Goal: Task Accomplishment & Management: Use online tool/utility

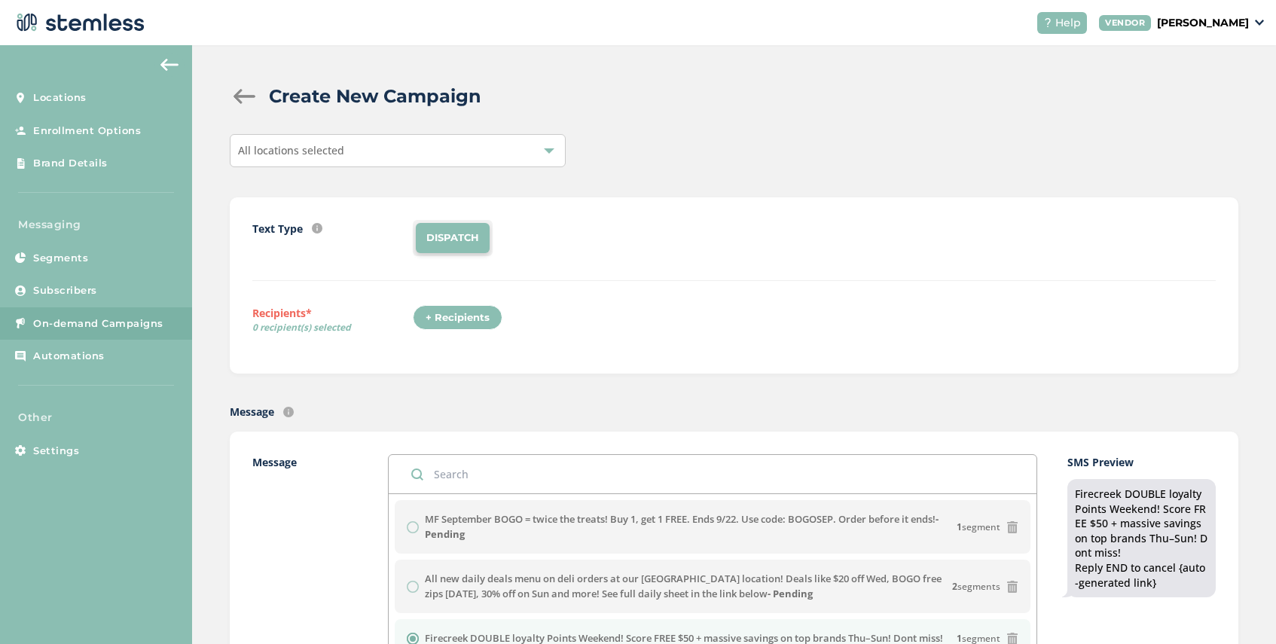
scroll to position [20, 0]
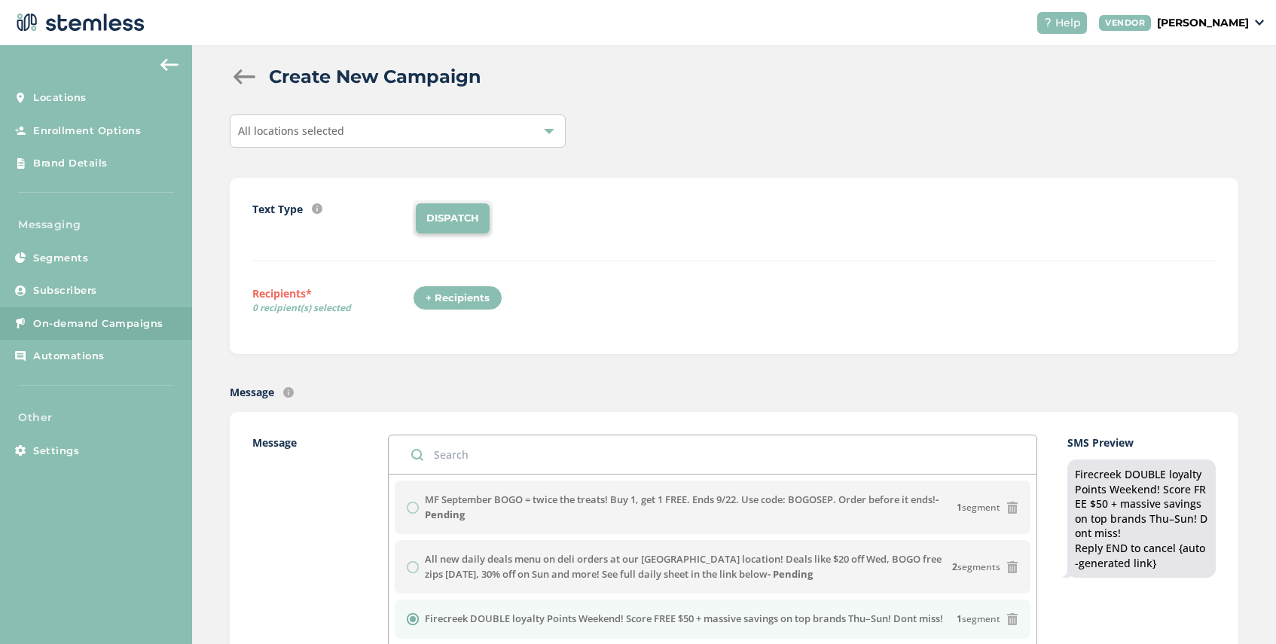
click at [480, 133] on div "All locations selected" at bounding box center [398, 130] width 336 height 33
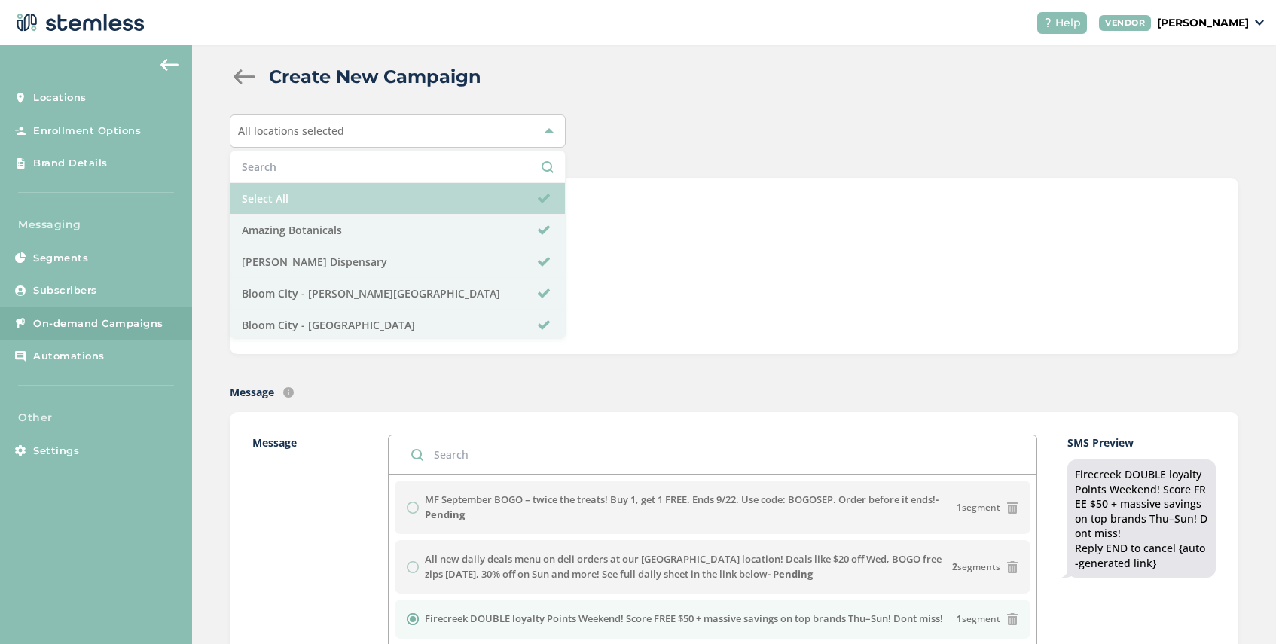
click at [366, 202] on li "Select All" at bounding box center [397, 199] width 334 height 32
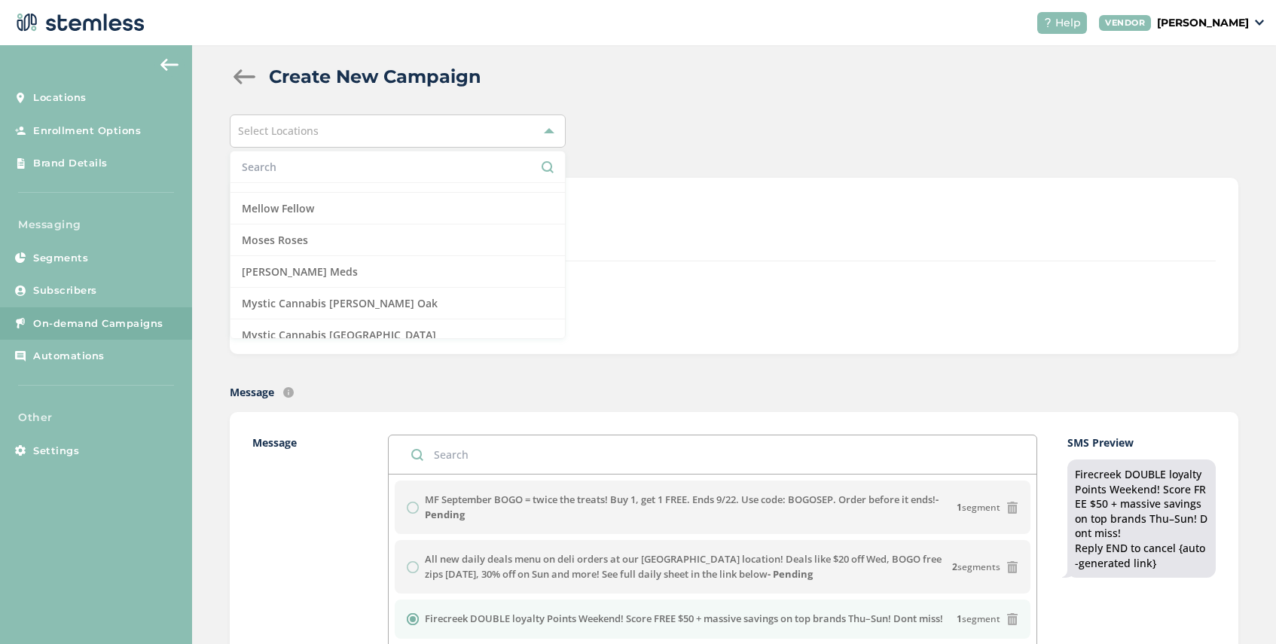
scroll to position [931, 0]
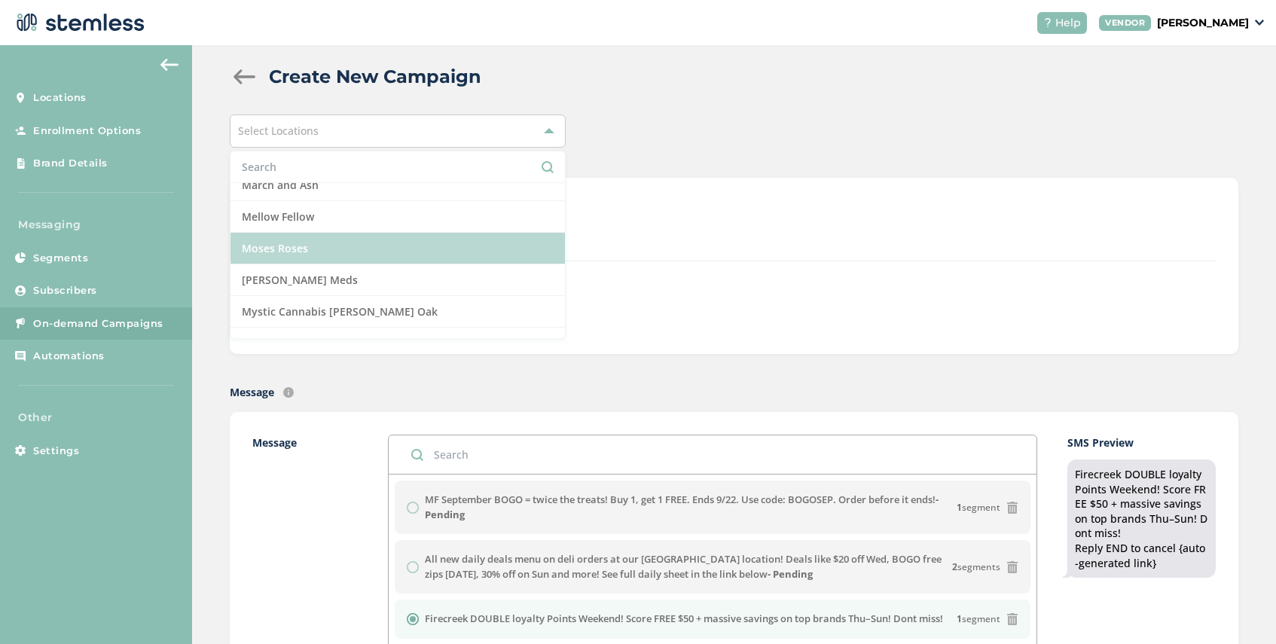
click at [360, 249] on li "Moses Roses" at bounding box center [397, 249] width 334 height 32
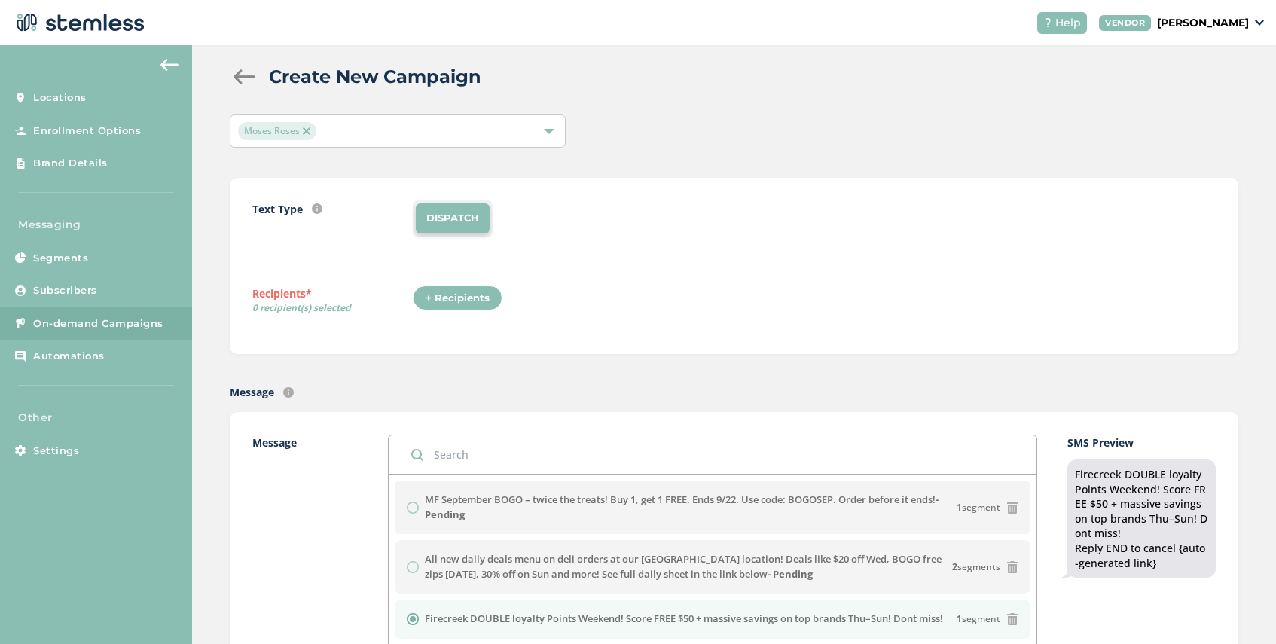
click at [471, 297] on div "+ Recipients" at bounding box center [458, 298] width 90 height 26
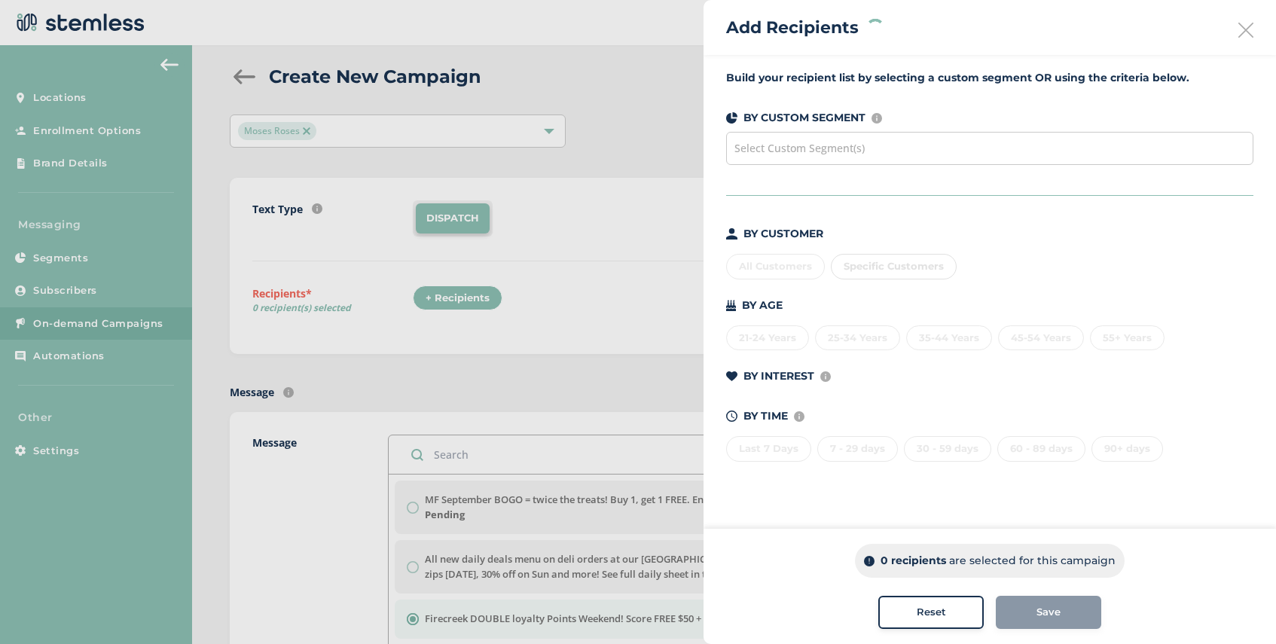
click at [814, 143] on span "Select Custom Segment(s)" at bounding box center [799, 148] width 130 height 14
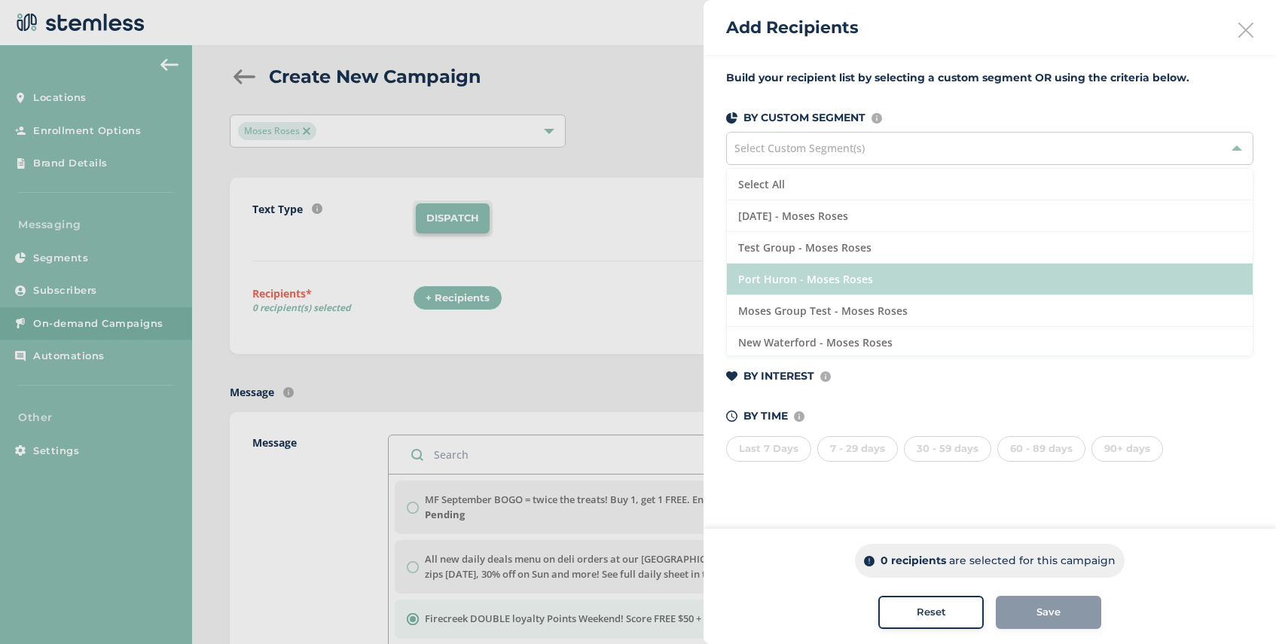
click at [844, 274] on li "Port Huron - Moses Roses" at bounding box center [990, 280] width 526 height 32
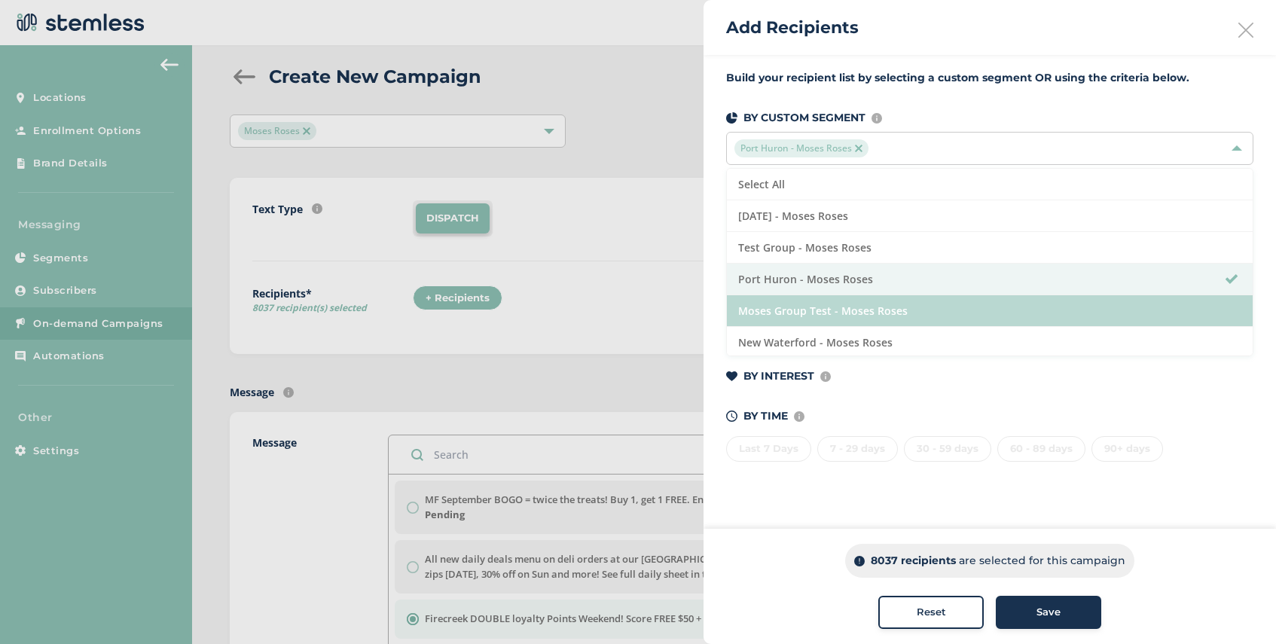
click at [888, 309] on li "Moses Group Test - Moses Roses" at bounding box center [990, 311] width 526 height 32
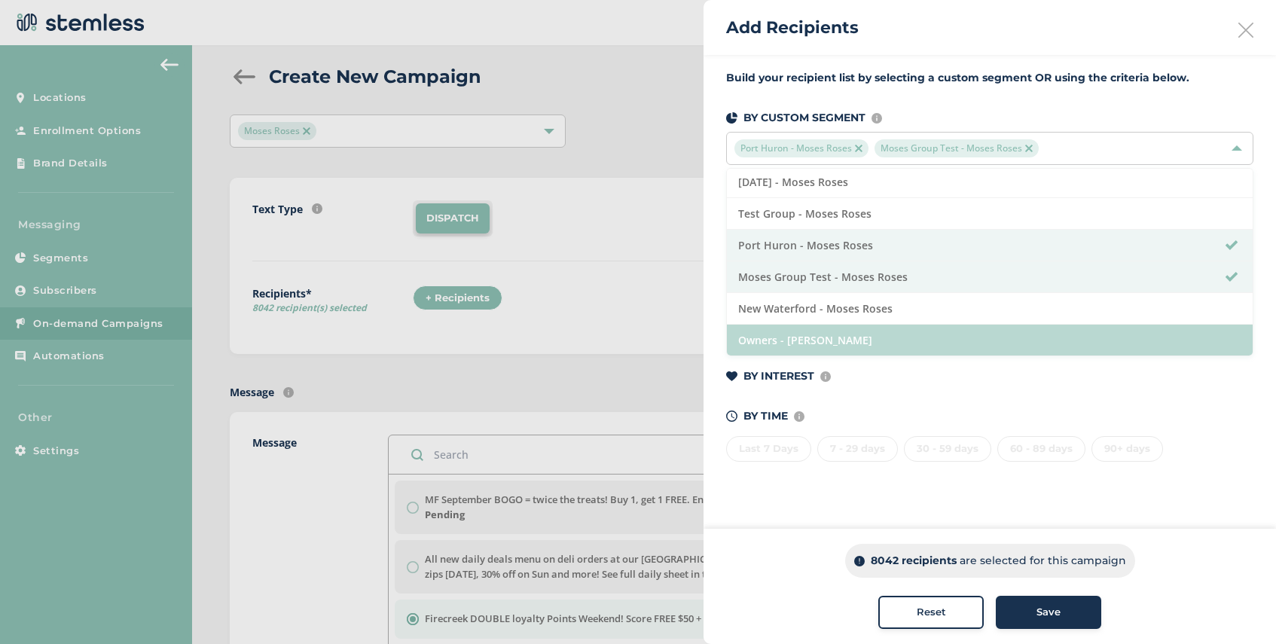
click at [872, 338] on li "Owners - [PERSON_NAME]" at bounding box center [990, 340] width 526 height 31
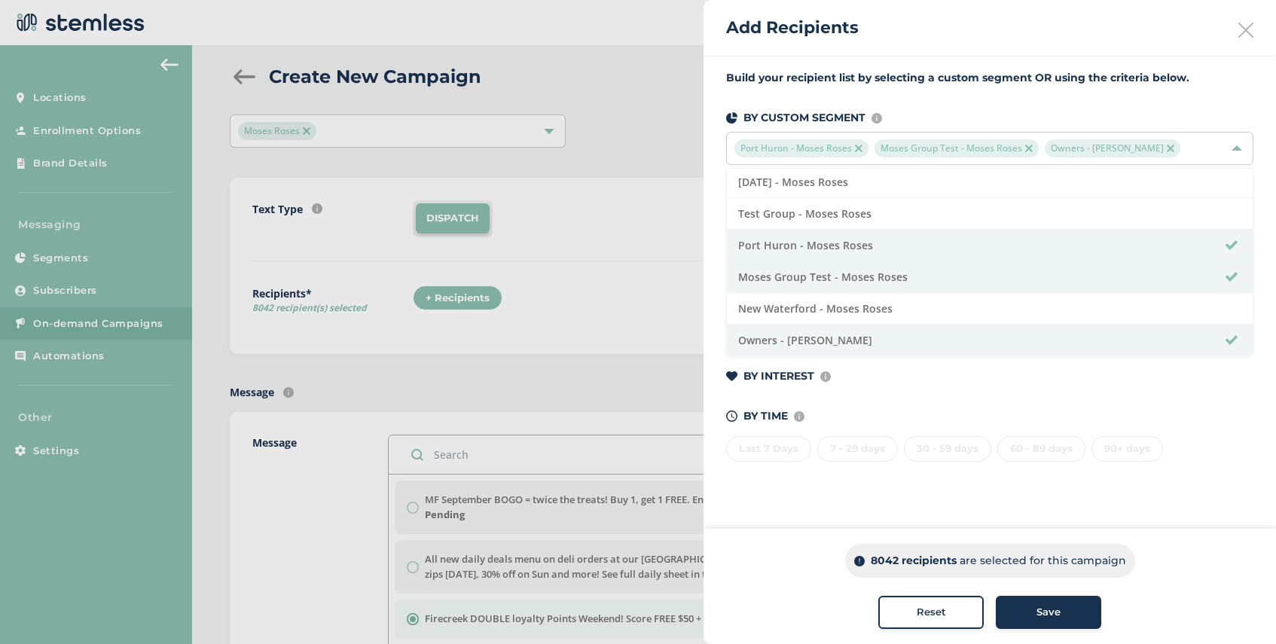
click at [1050, 617] on span "Save" at bounding box center [1048, 612] width 24 height 15
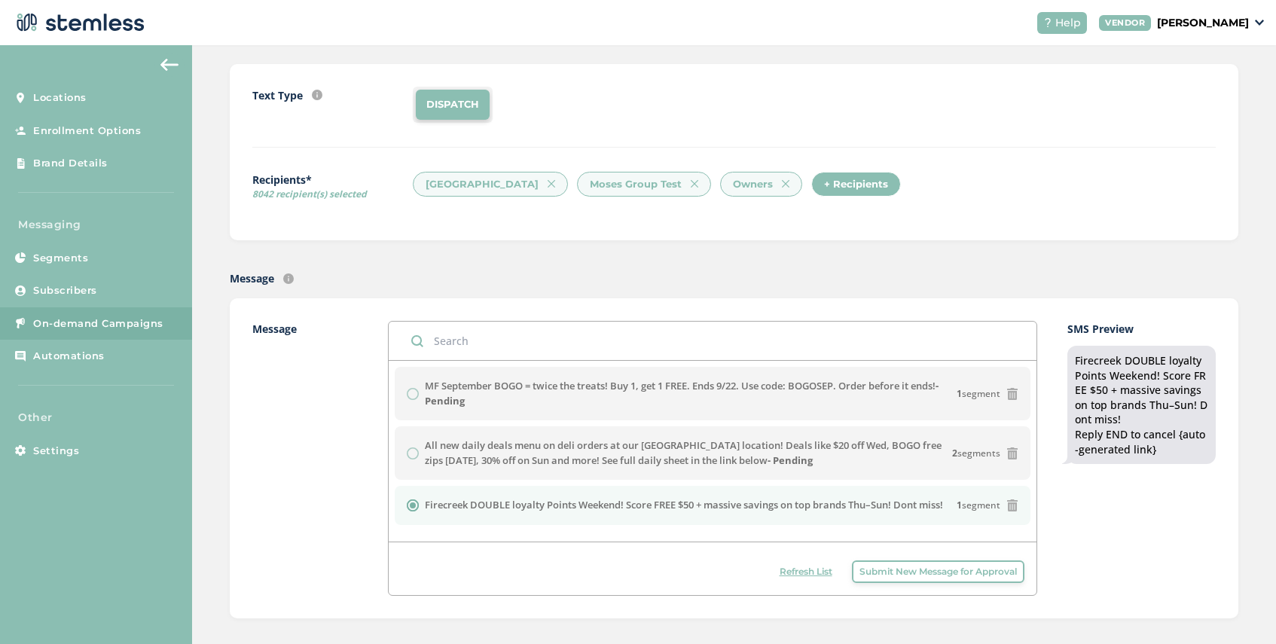
scroll to position [143, 0]
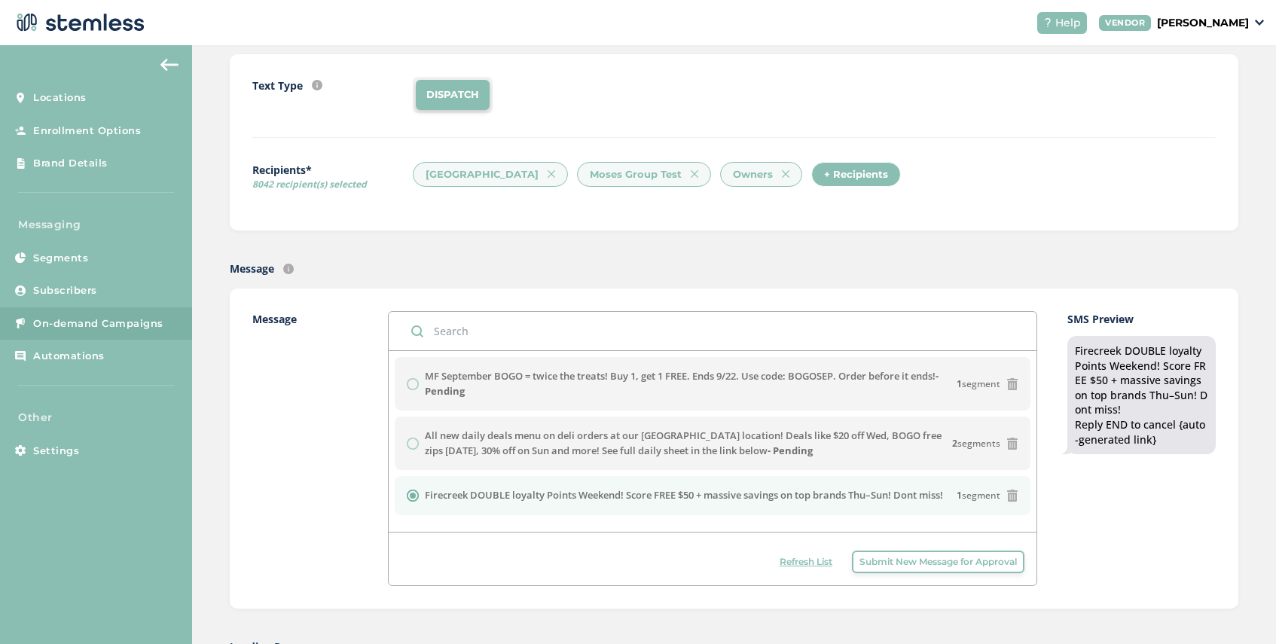
click at [806, 562] on span "Refresh List" at bounding box center [805, 562] width 53 height 14
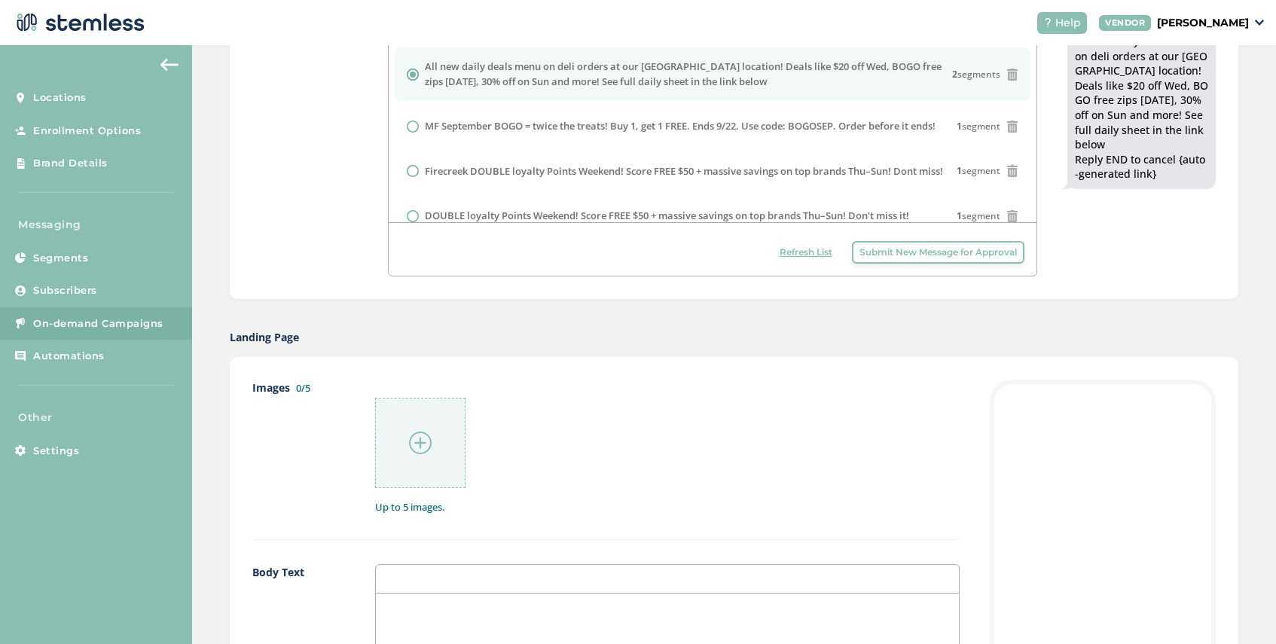
scroll to position [478, 0]
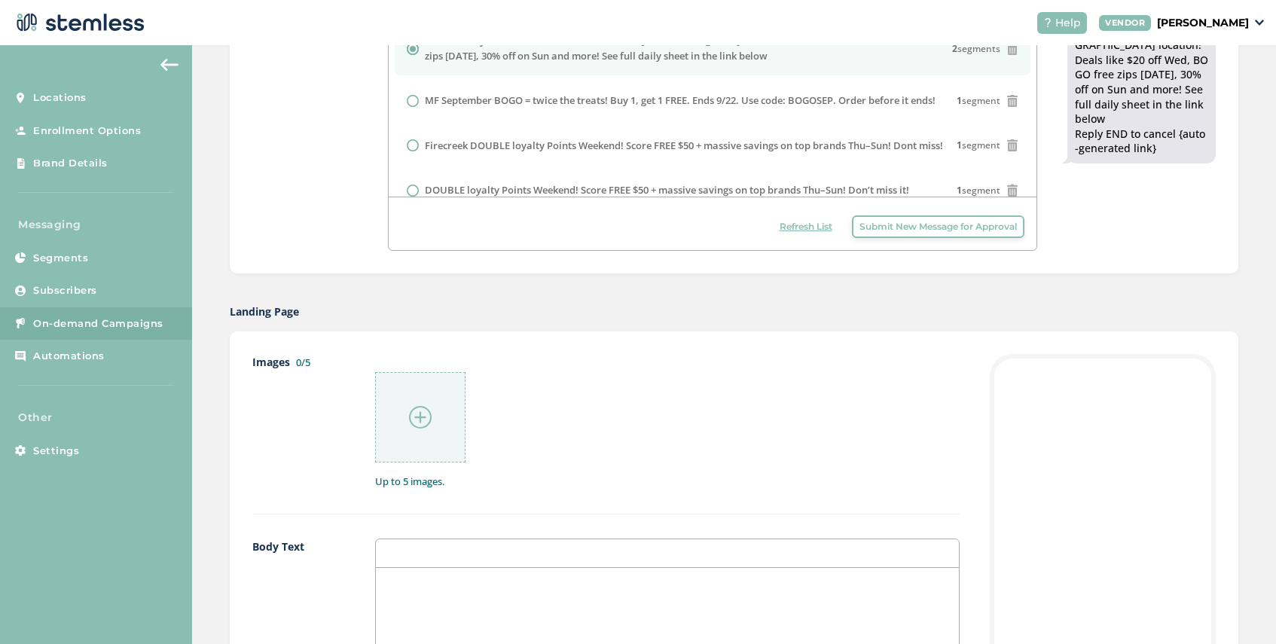
click at [423, 412] on img at bounding box center [420, 417] width 23 height 23
click at [419, 410] on img at bounding box center [420, 417] width 23 height 23
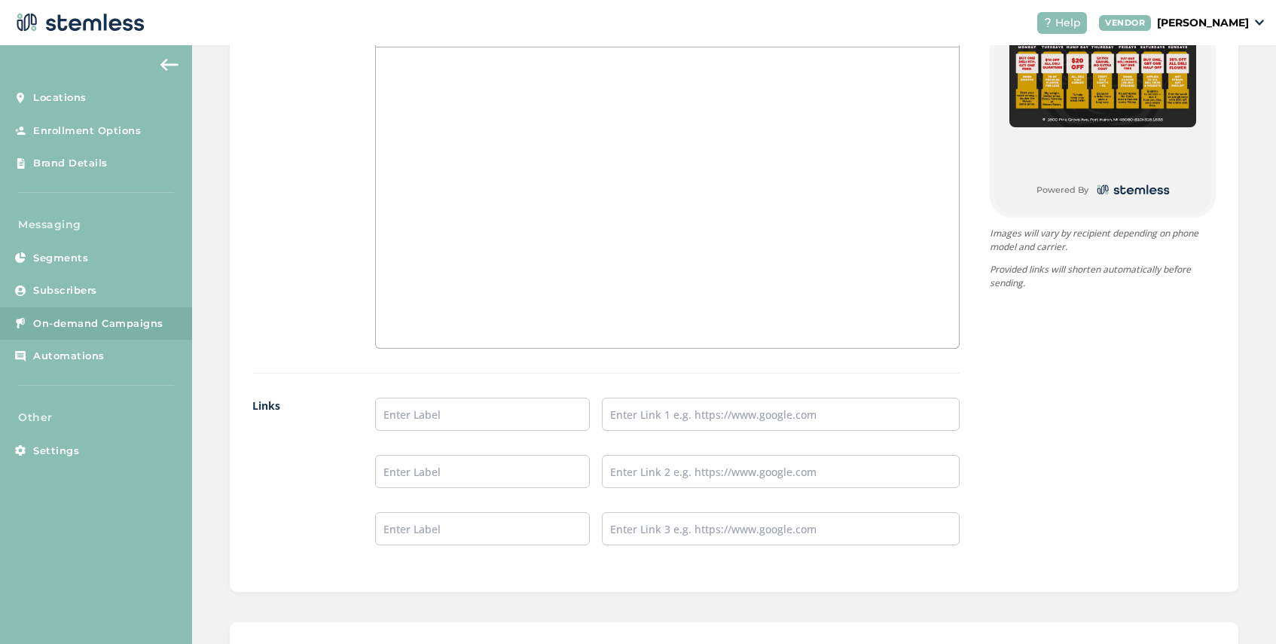
scroll to position [1070, 0]
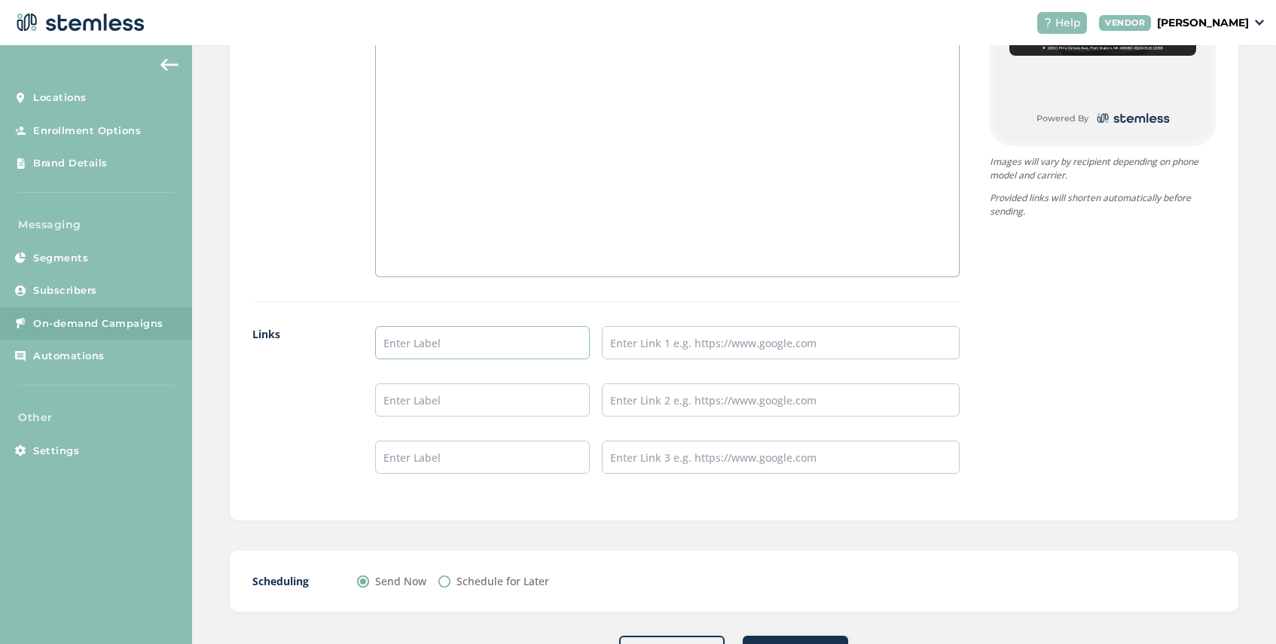
click at [452, 345] on input "text" at bounding box center [482, 342] width 215 height 33
type input "Port Huron Menu"
click at [661, 341] on input "text" at bounding box center [781, 342] width 358 height 33
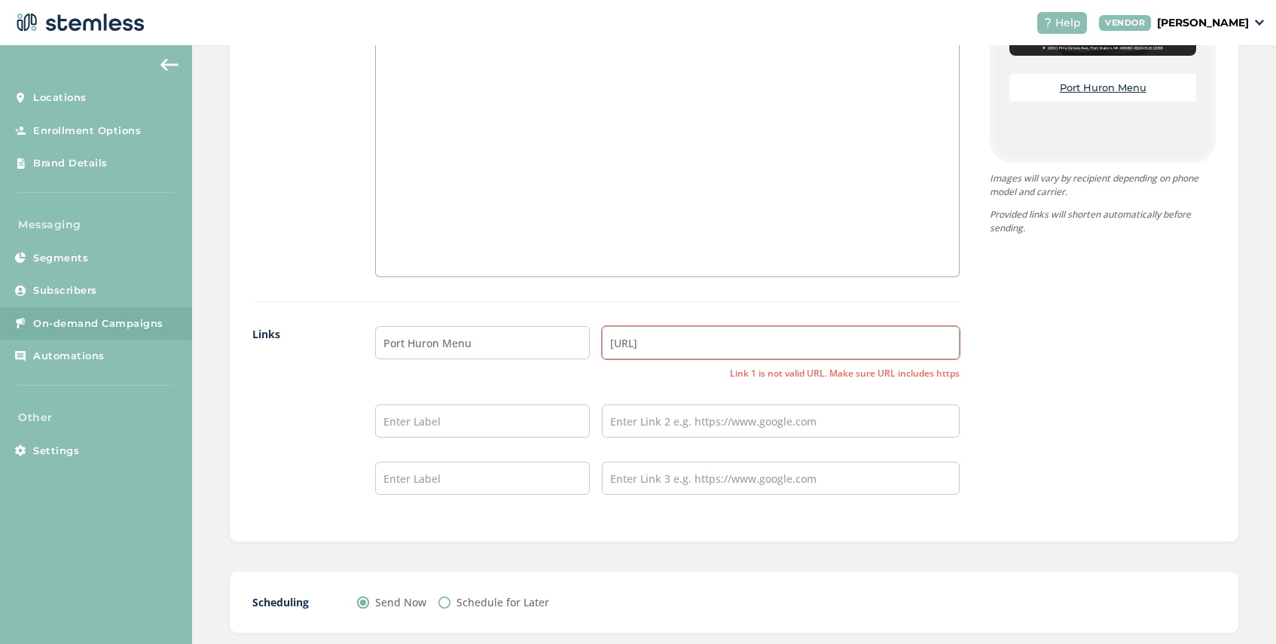
type input "[URL]"
click at [450, 419] on input "text" at bounding box center [482, 420] width 215 height 33
drag, startPoint x: 674, startPoint y: 343, endPoint x: 603, endPoint y: 340, distance: 70.8
click at [603, 340] on input "[URL]" at bounding box center [781, 342] width 358 height 33
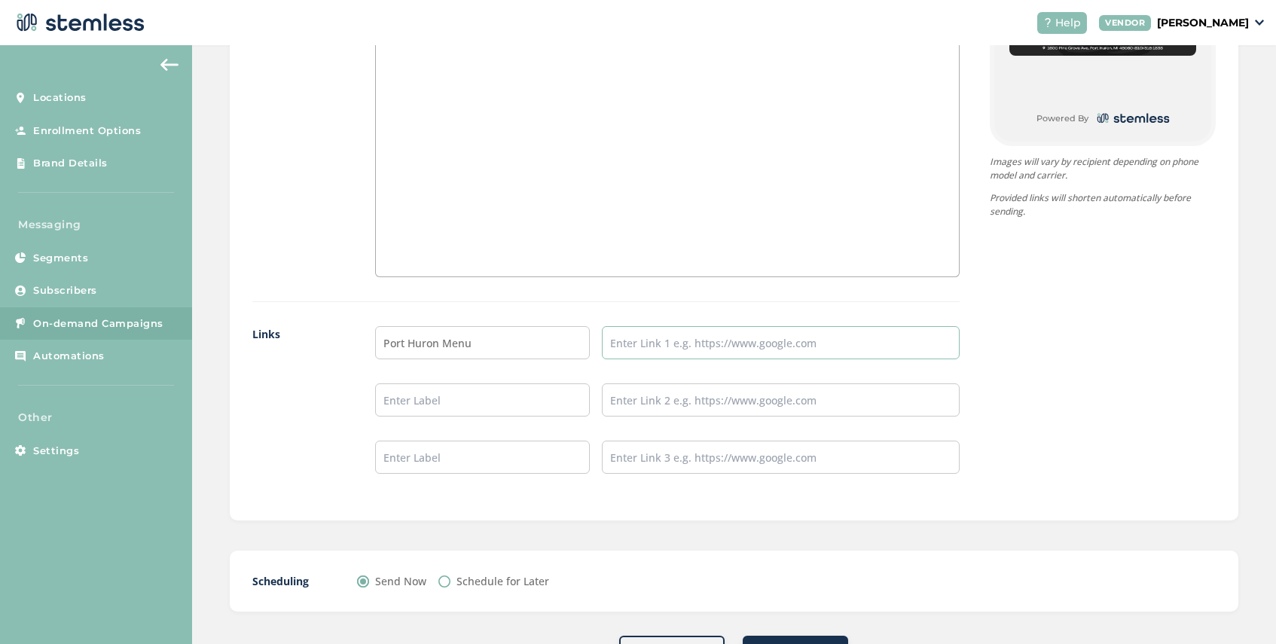
click at [654, 348] on input "text" at bounding box center [781, 342] width 358 height 33
paste input "[URL][DOMAIN_NAME]"
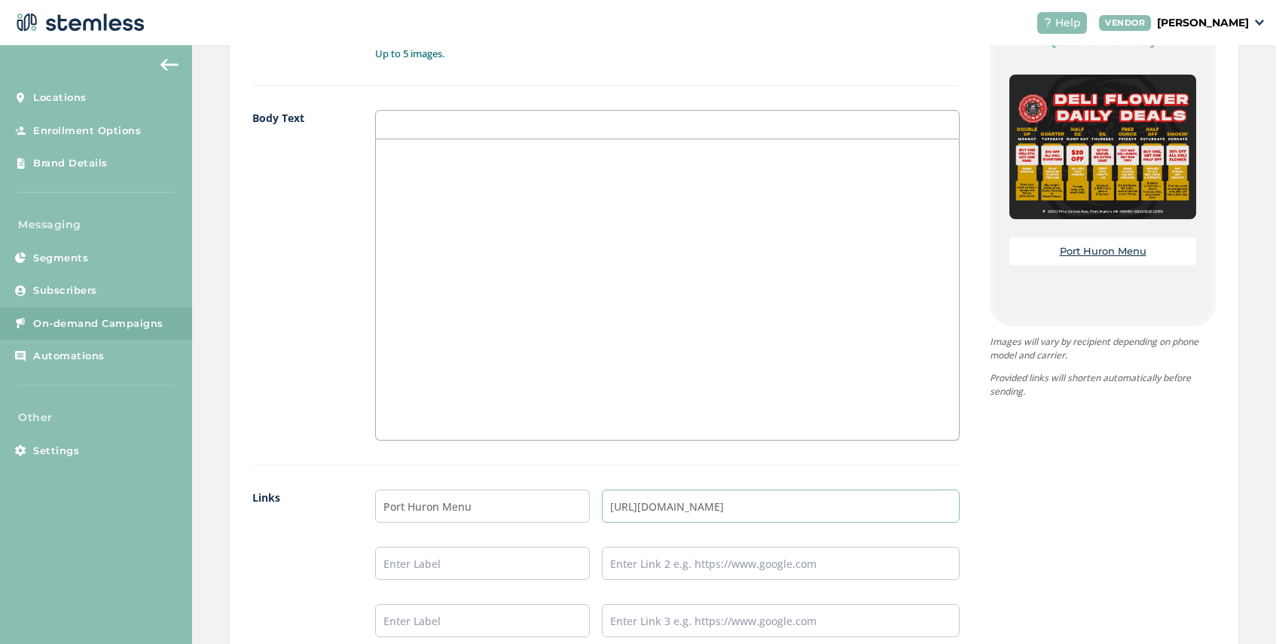
scroll to position [1133, 0]
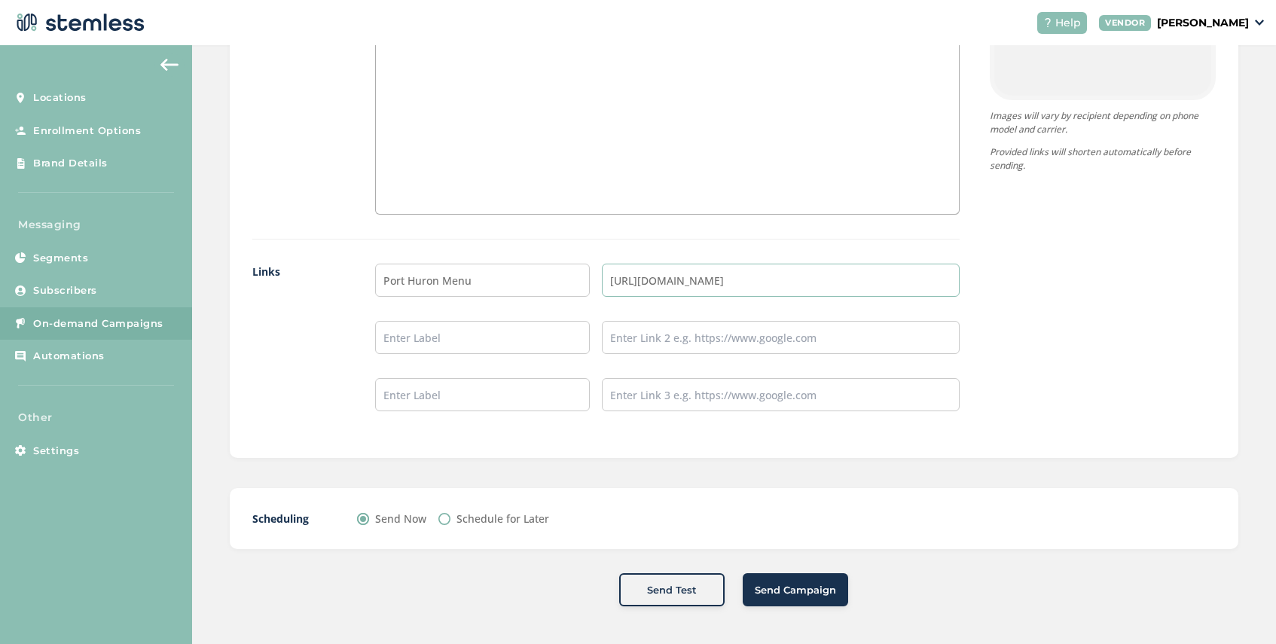
type input "[URL][DOMAIN_NAME]"
click at [795, 589] on span "Send Campaign" at bounding box center [795, 590] width 81 height 15
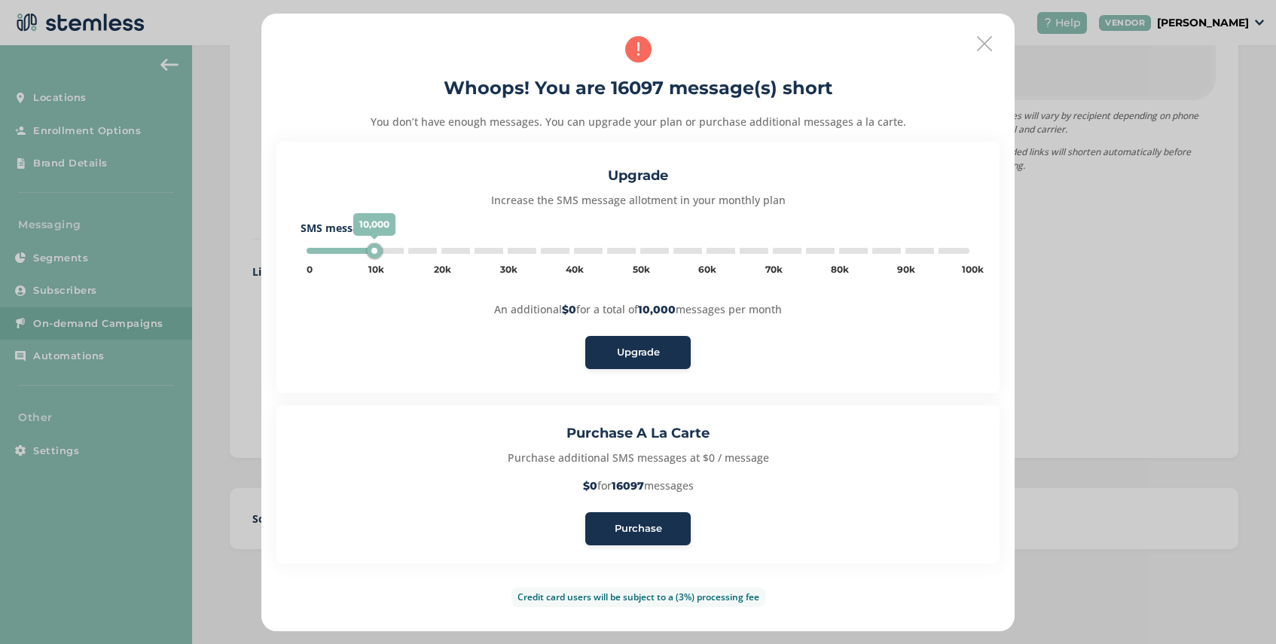
type input "20000"
click at [632, 529] on span "Purchase" at bounding box center [637, 528] width 47 height 15
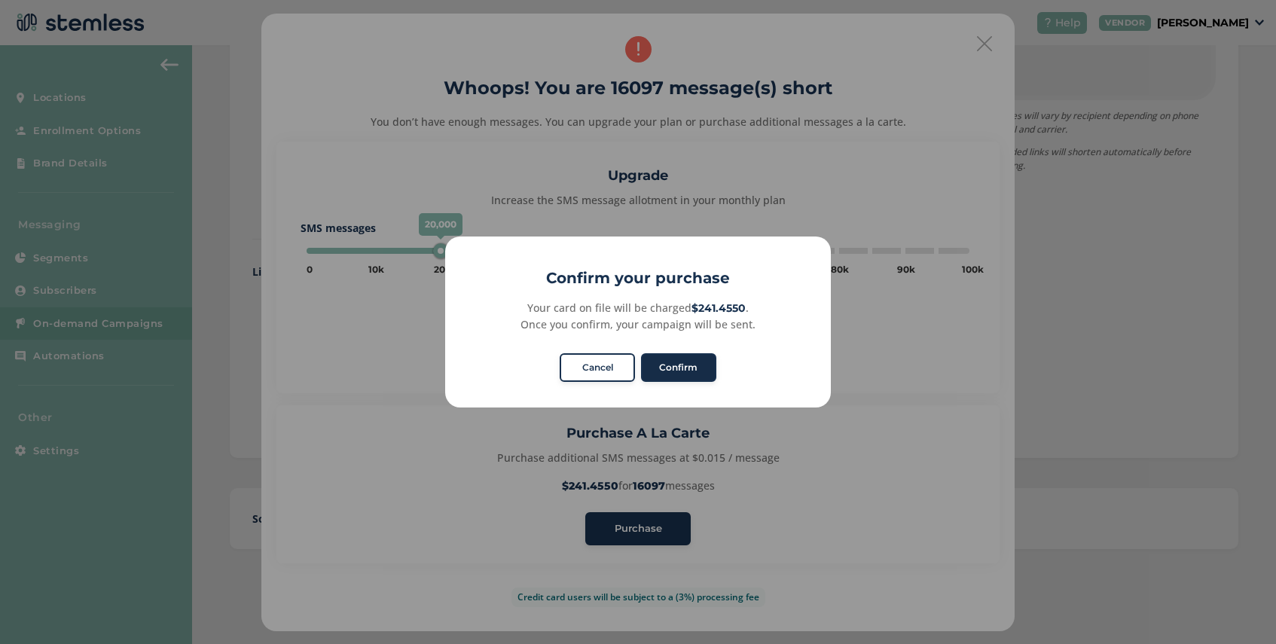
click at [691, 374] on button "Confirm" at bounding box center [678, 367] width 75 height 29
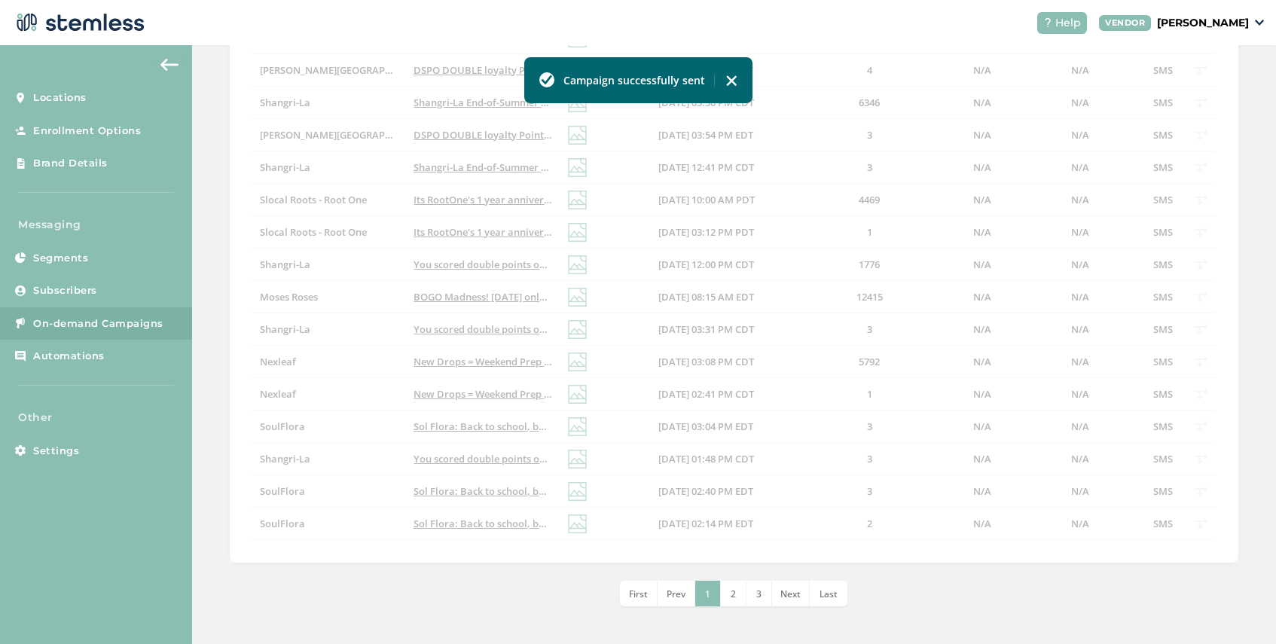
scroll to position [516, 0]
